Goal: Find specific page/section: Find specific page/section

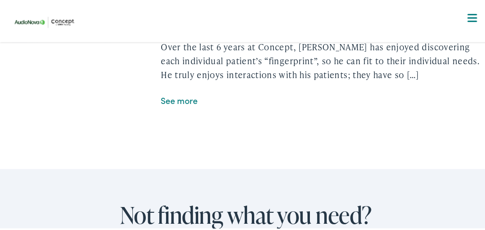
scroll to position [1743, 0]
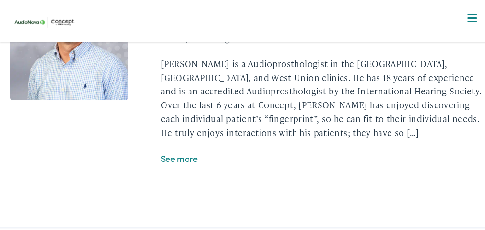
click at [190, 163] on link "See more" at bounding box center [179, 157] width 37 height 12
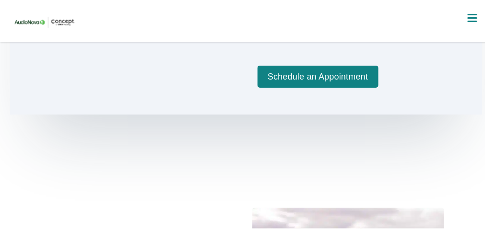
scroll to position [755, 0]
